Goal: Browse casually

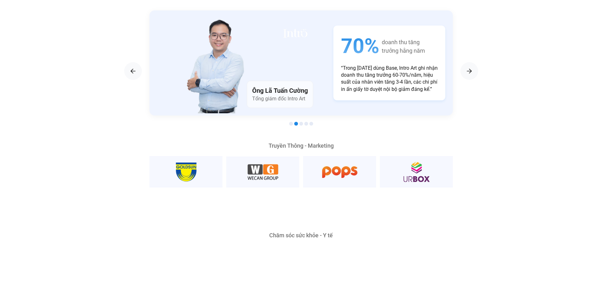
scroll to position [1201, 0]
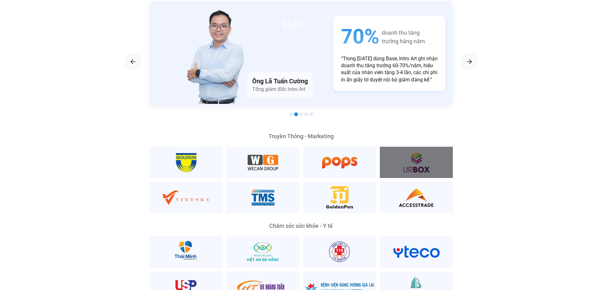
click at [433, 150] on div at bounding box center [416, 162] width 73 height 31
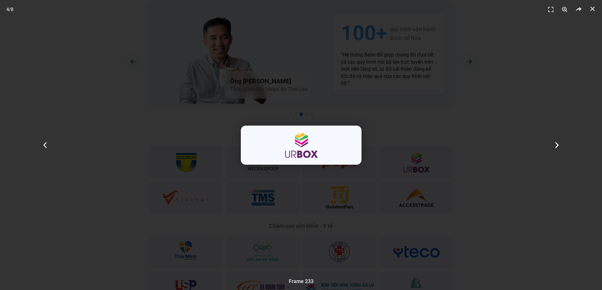
click at [554, 145] on icon "Next slide" at bounding box center [557, 145] width 8 height 8
click at [554, 144] on icon "Next slide" at bounding box center [557, 145] width 8 height 8
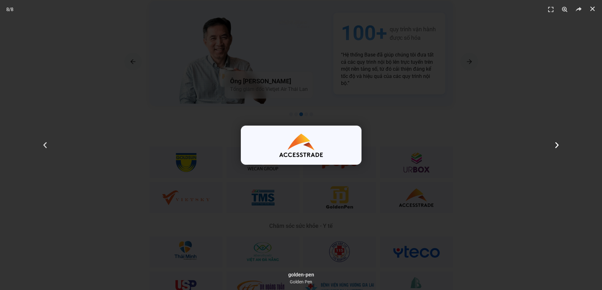
click at [554, 144] on icon "Next slide" at bounding box center [557, 145] width 8 height 8
click at [498, 106] on div "8 / 8" at bounding box center [301, 145] width 558 height 246
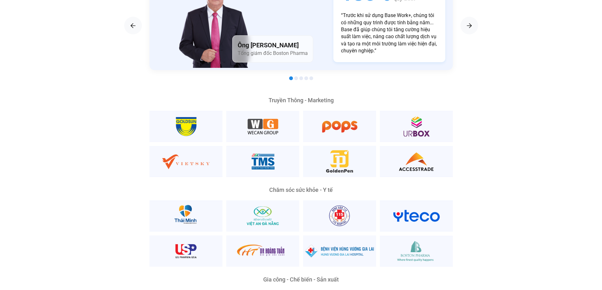
scroll to position [1232, 0]
